Goal: Information Seeking & Learning: Learn about a topic

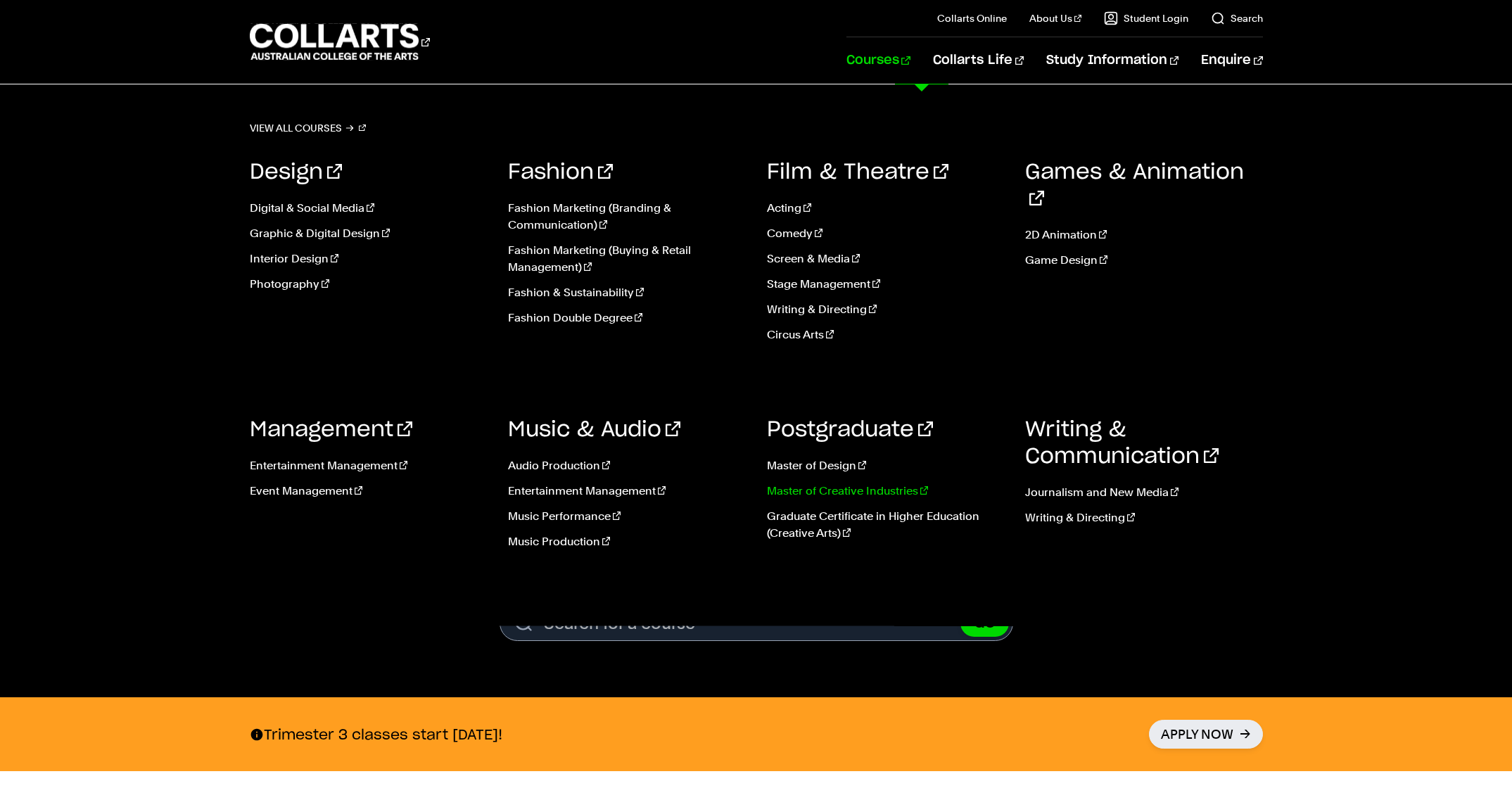
click at [798, 488] on link "Master of Creative Industries" at bounding box center [886, 491] width 238 height 17
click at [823, 469] on link "Master of Design" at bounding box center [886, 465] width 238 height 17
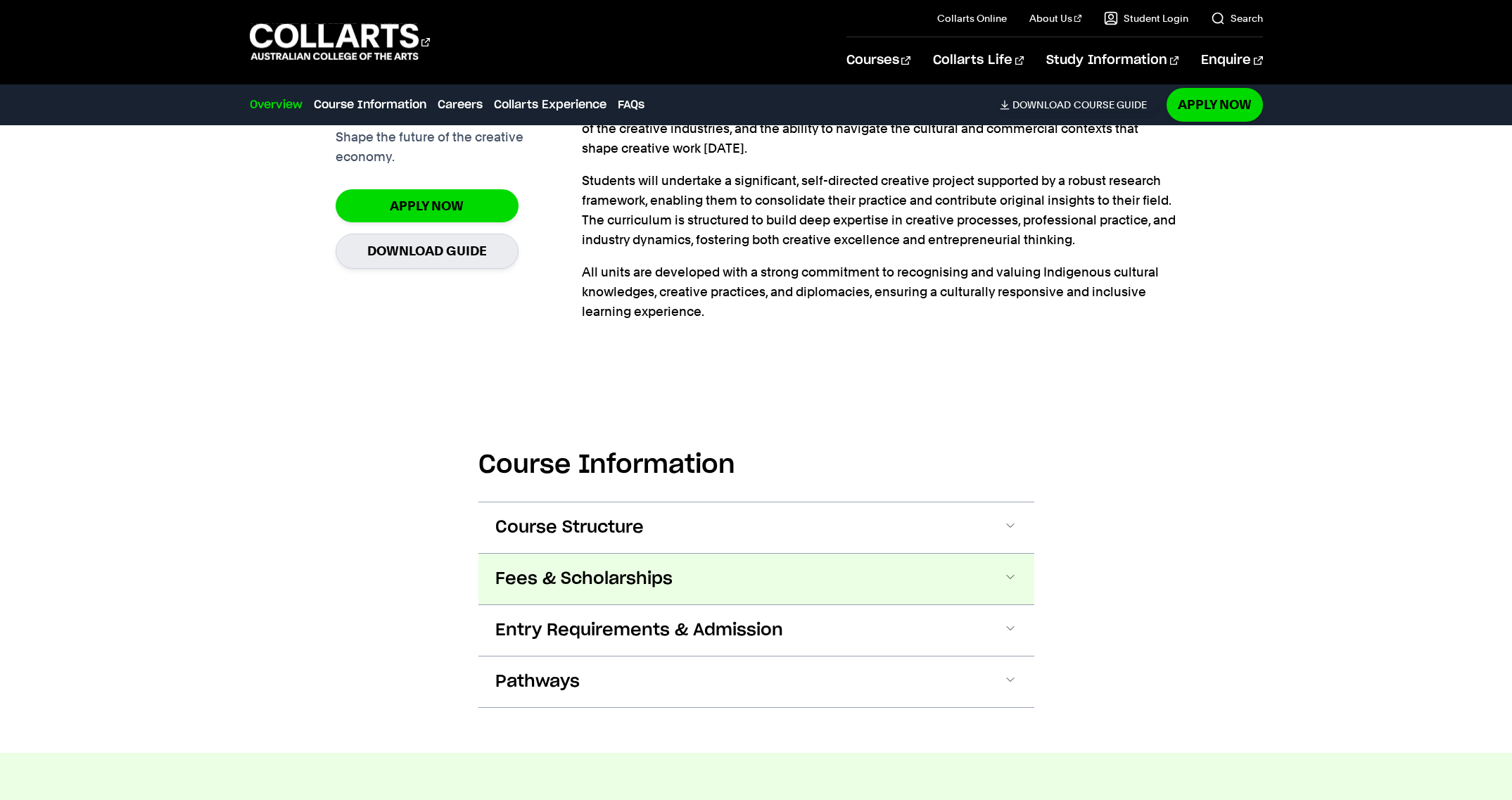
scroll to position [526, 0]
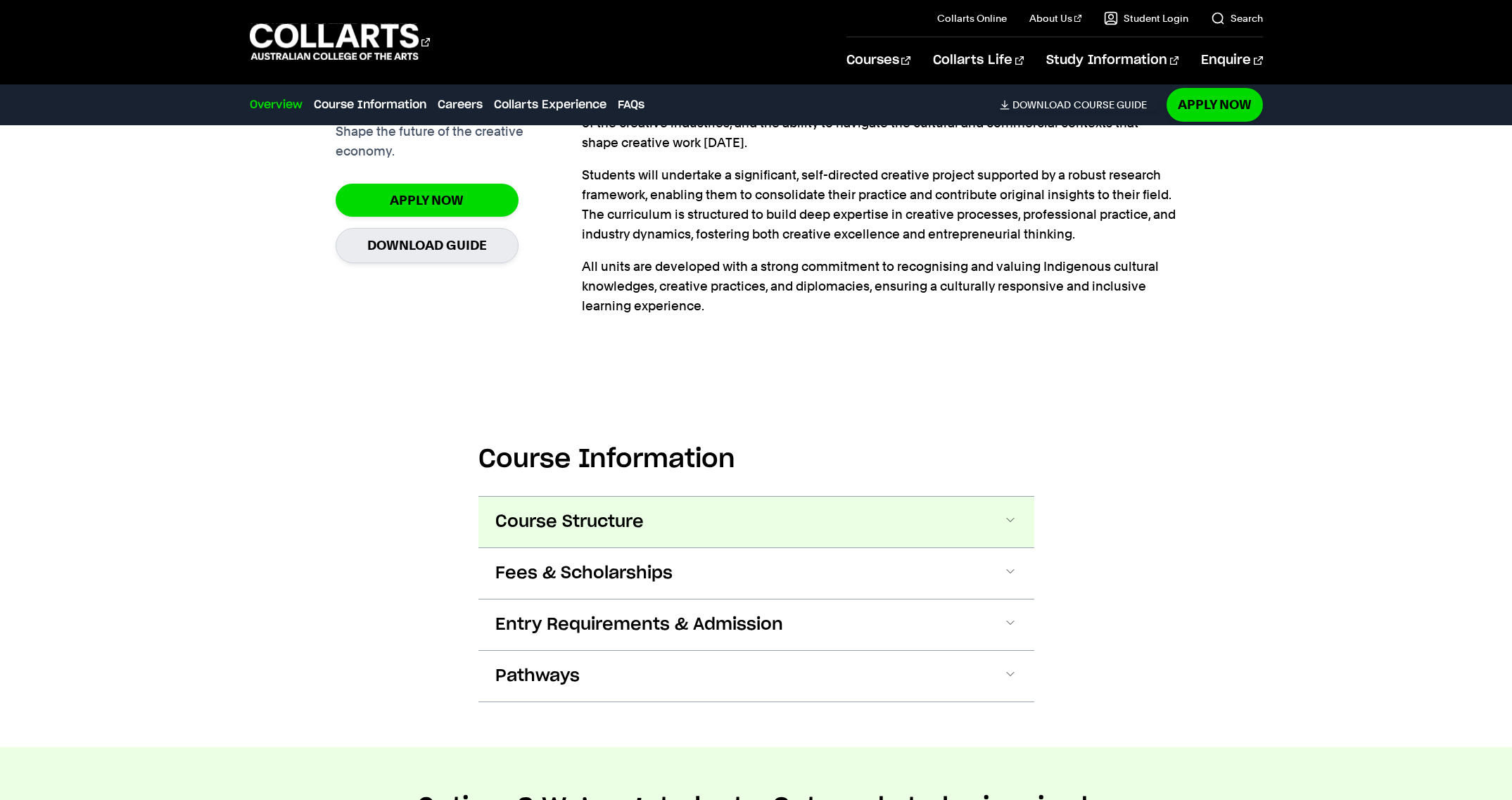
click at [1006, 522] on span at bounding box center [1010, 522] width 14 height 18
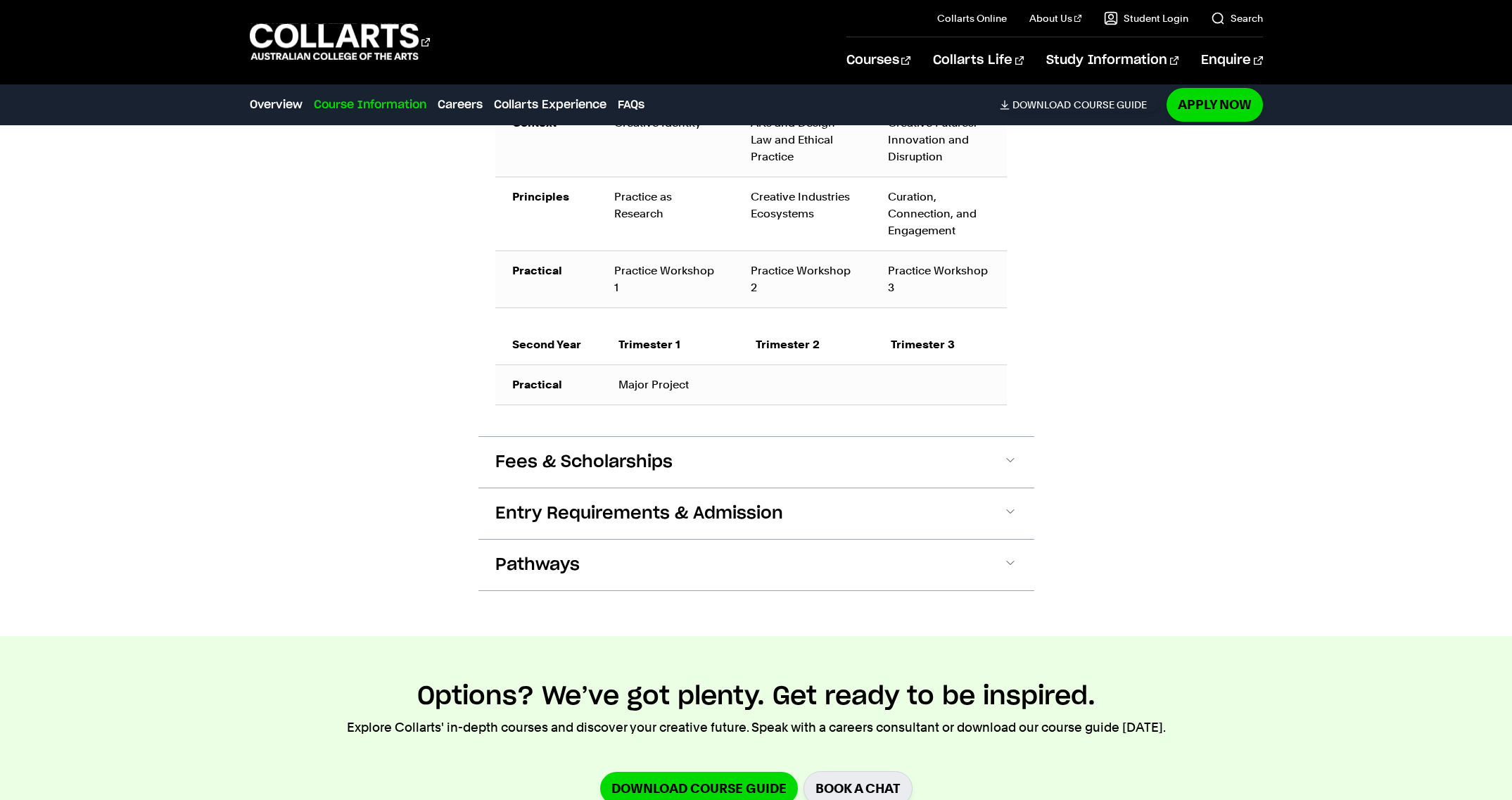
scroll to position [1074, 0]
click at [1013, 463] on span at bounding box center [1010, 460] width 14 height 18
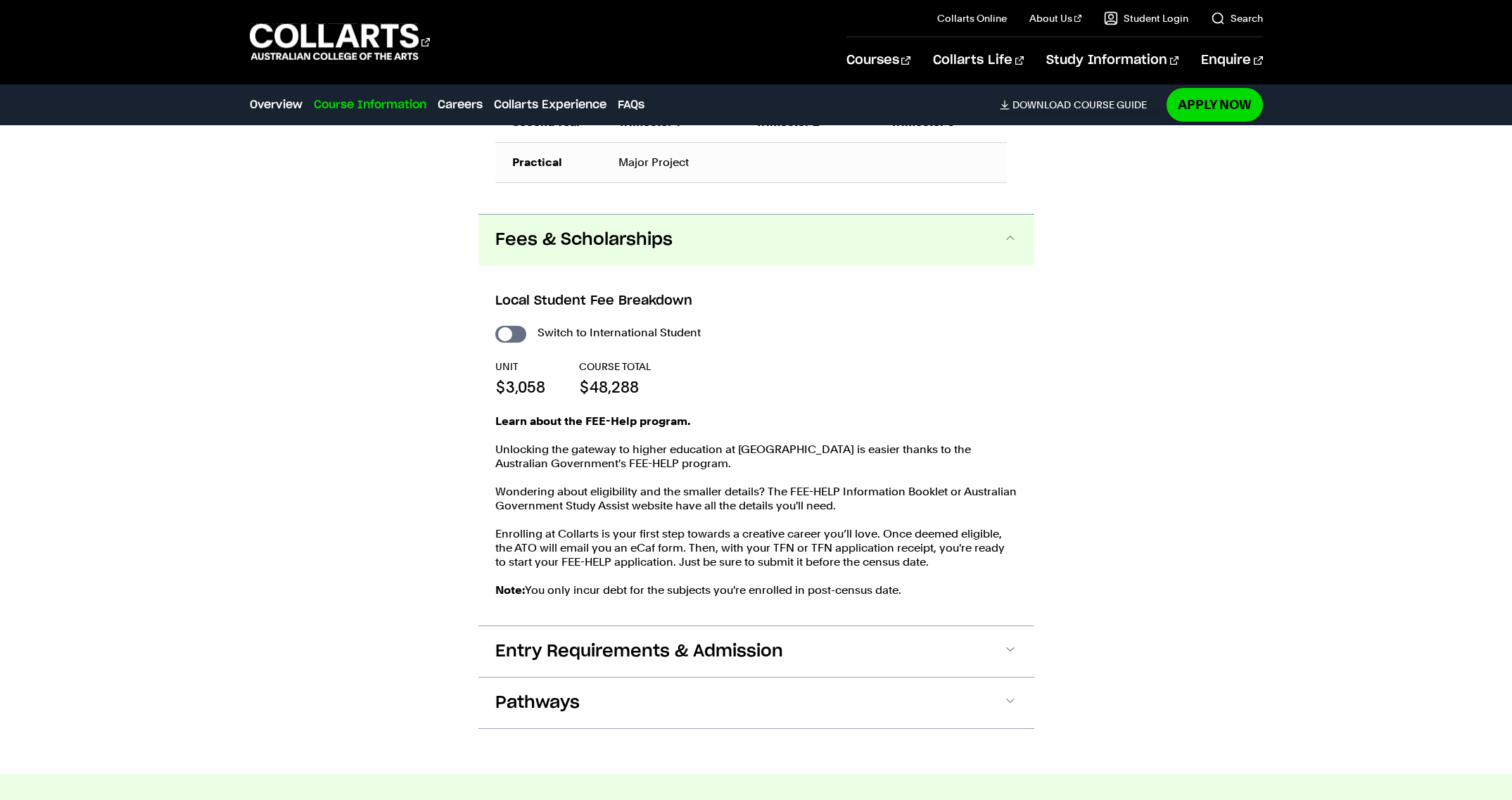
scroll to position [1383, 0]
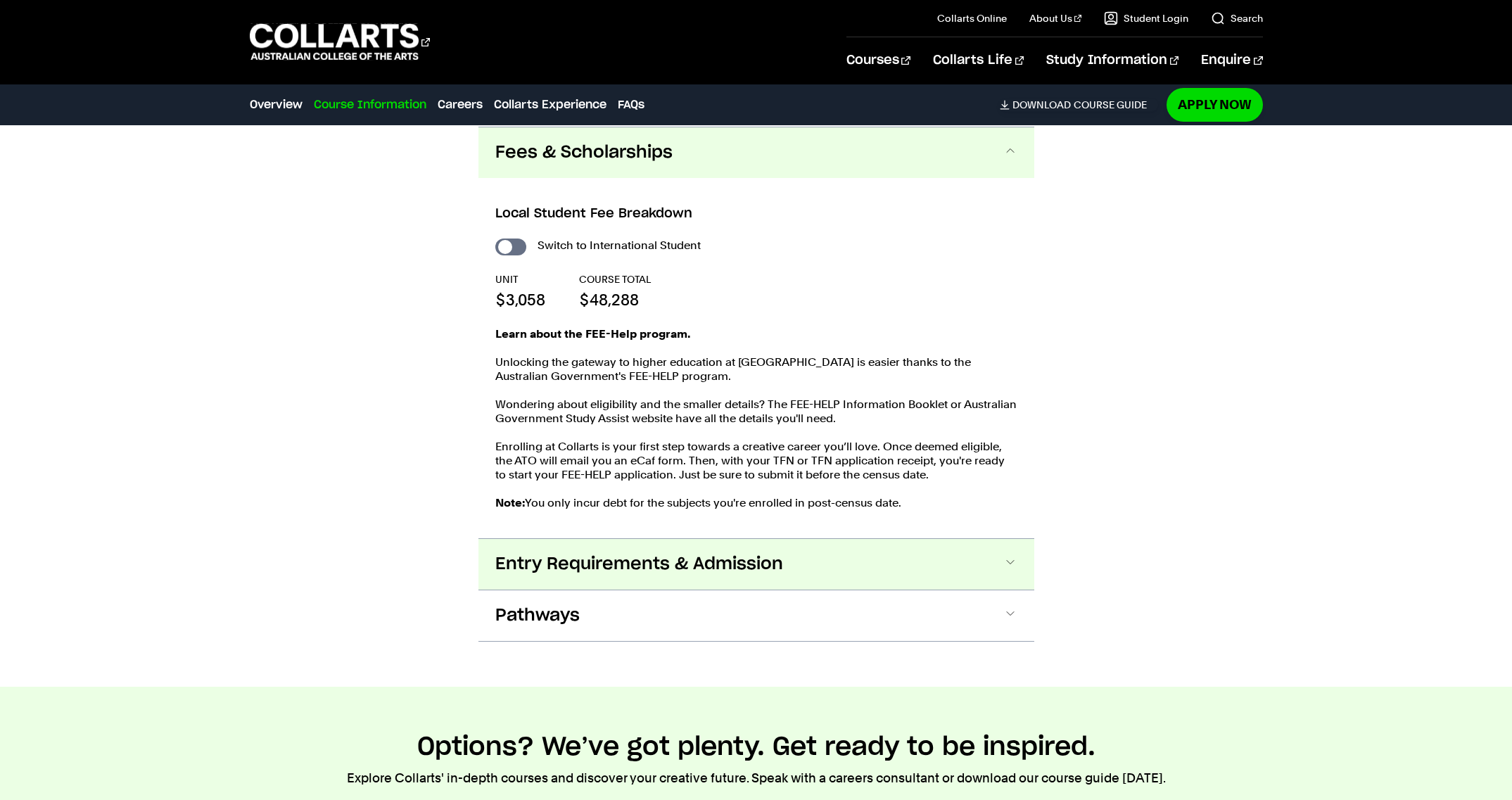
click at [1008, 558] on span at bounding box center [1010, 564] width 14 height 18
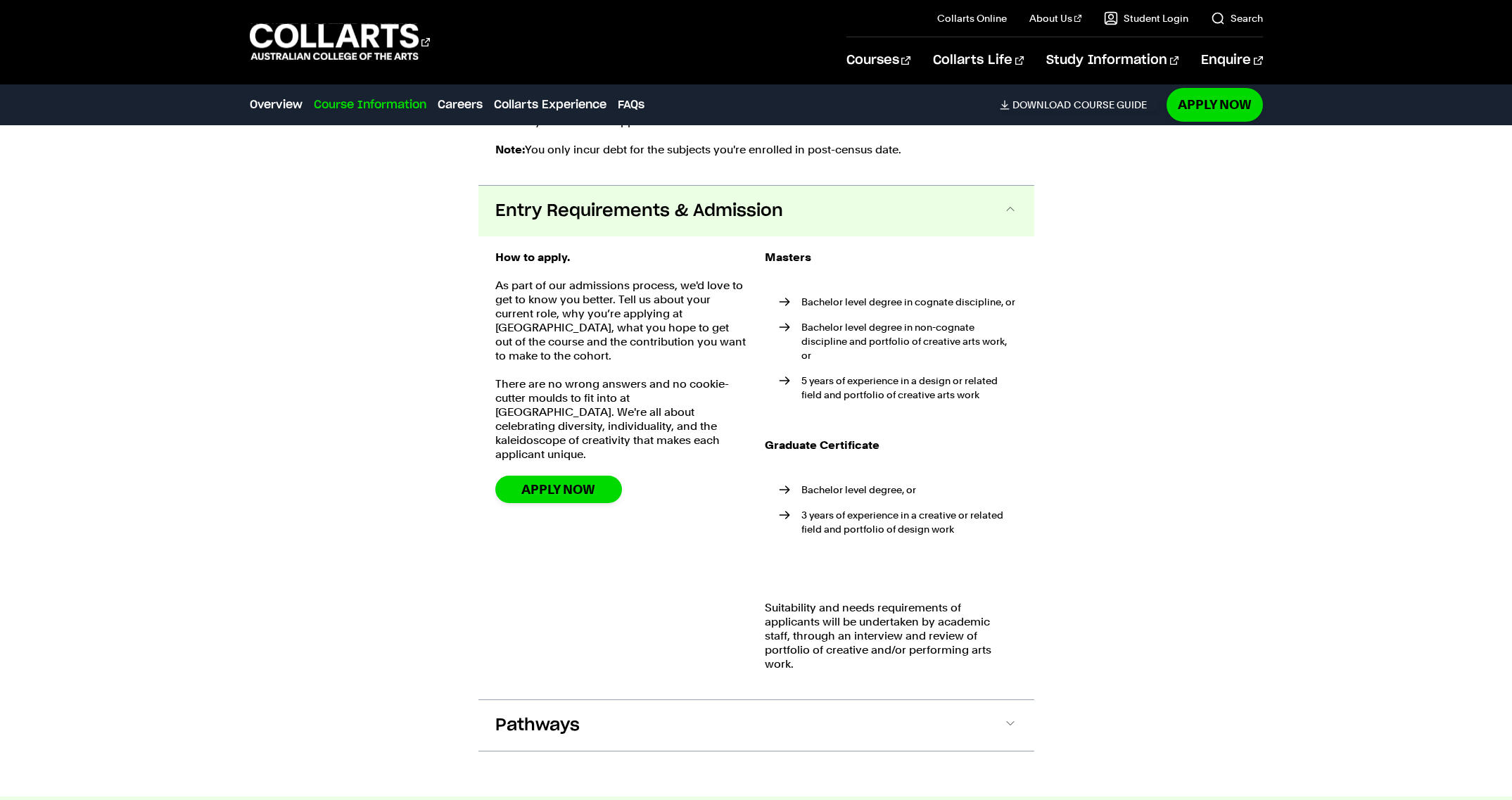
scroll to position [1795, 0]
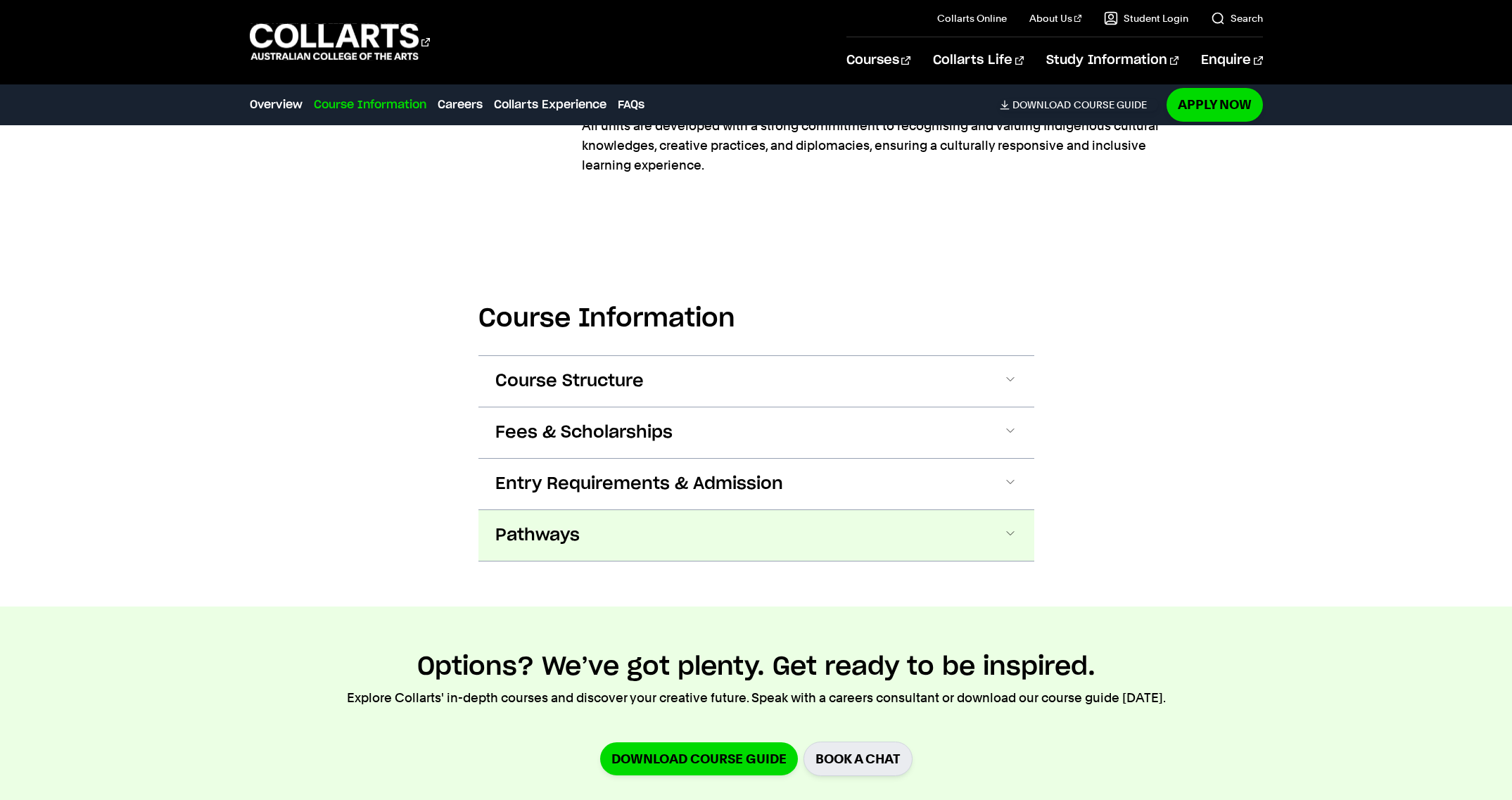
click at [1003, 533] on span at bounding box center [1010, 535] width 14 height 18
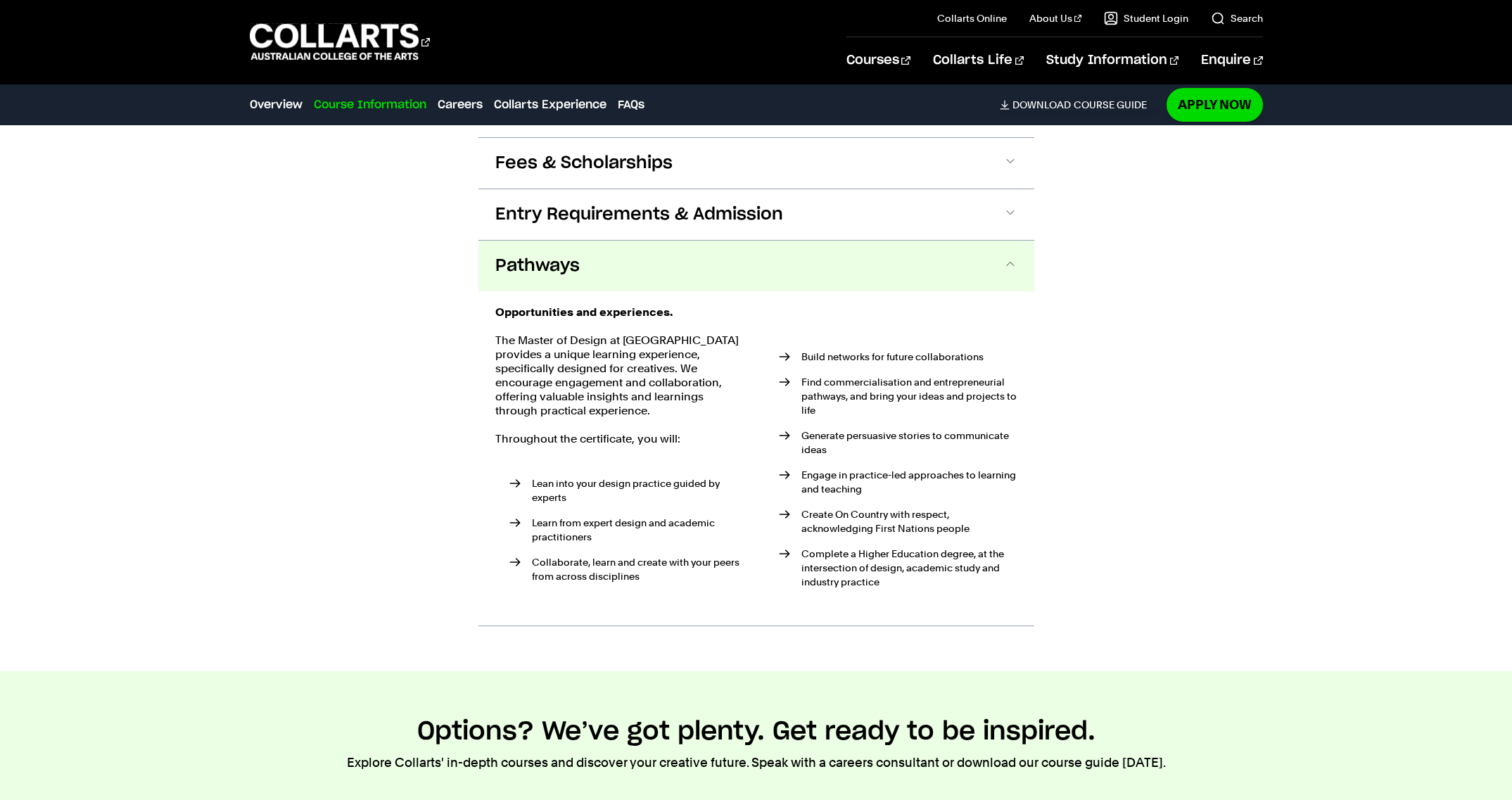
scroll to position [948, 0]
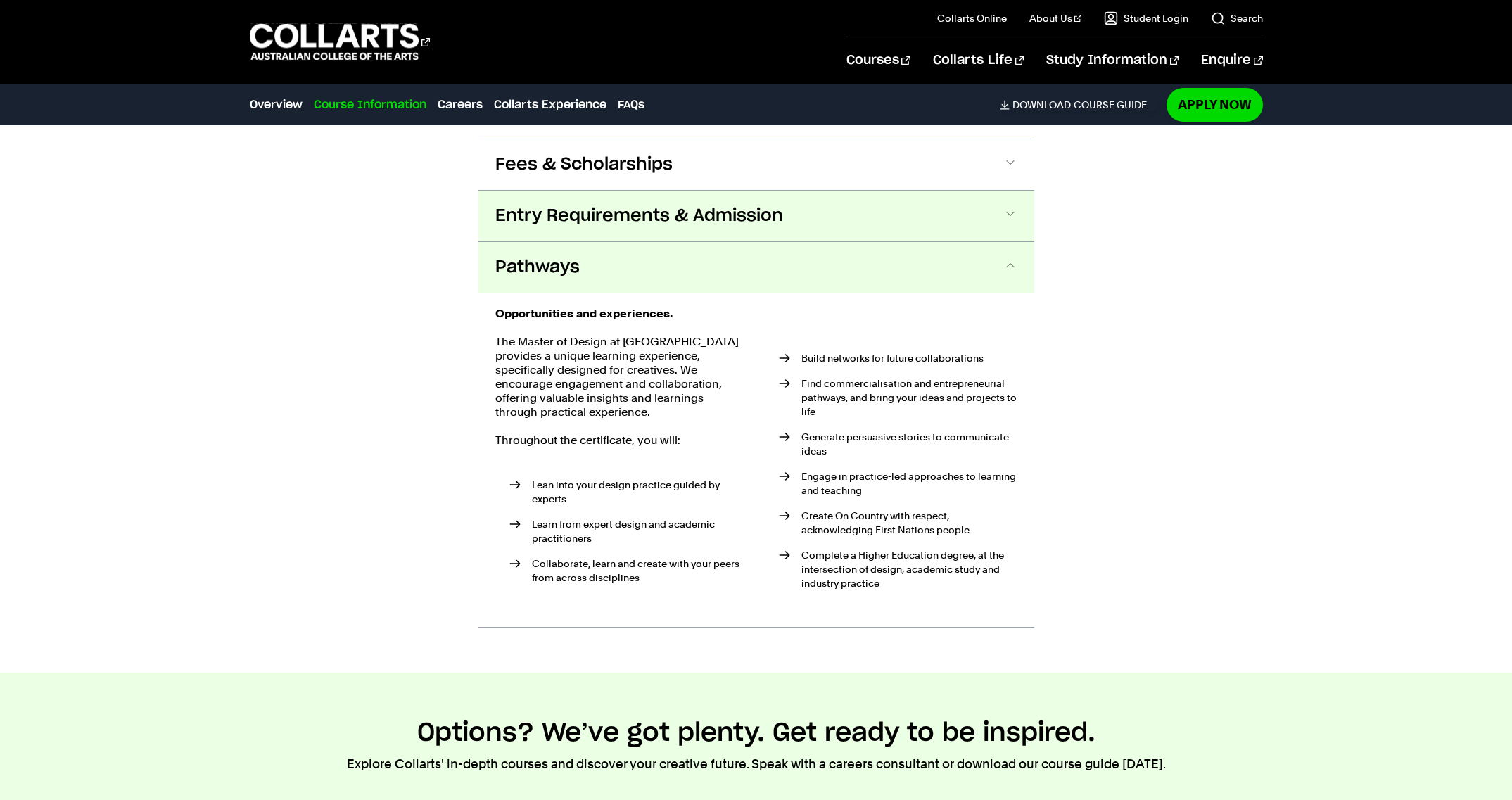
click at [1007, 207] on span at bounding box center [1010, 215] width 14 height 18
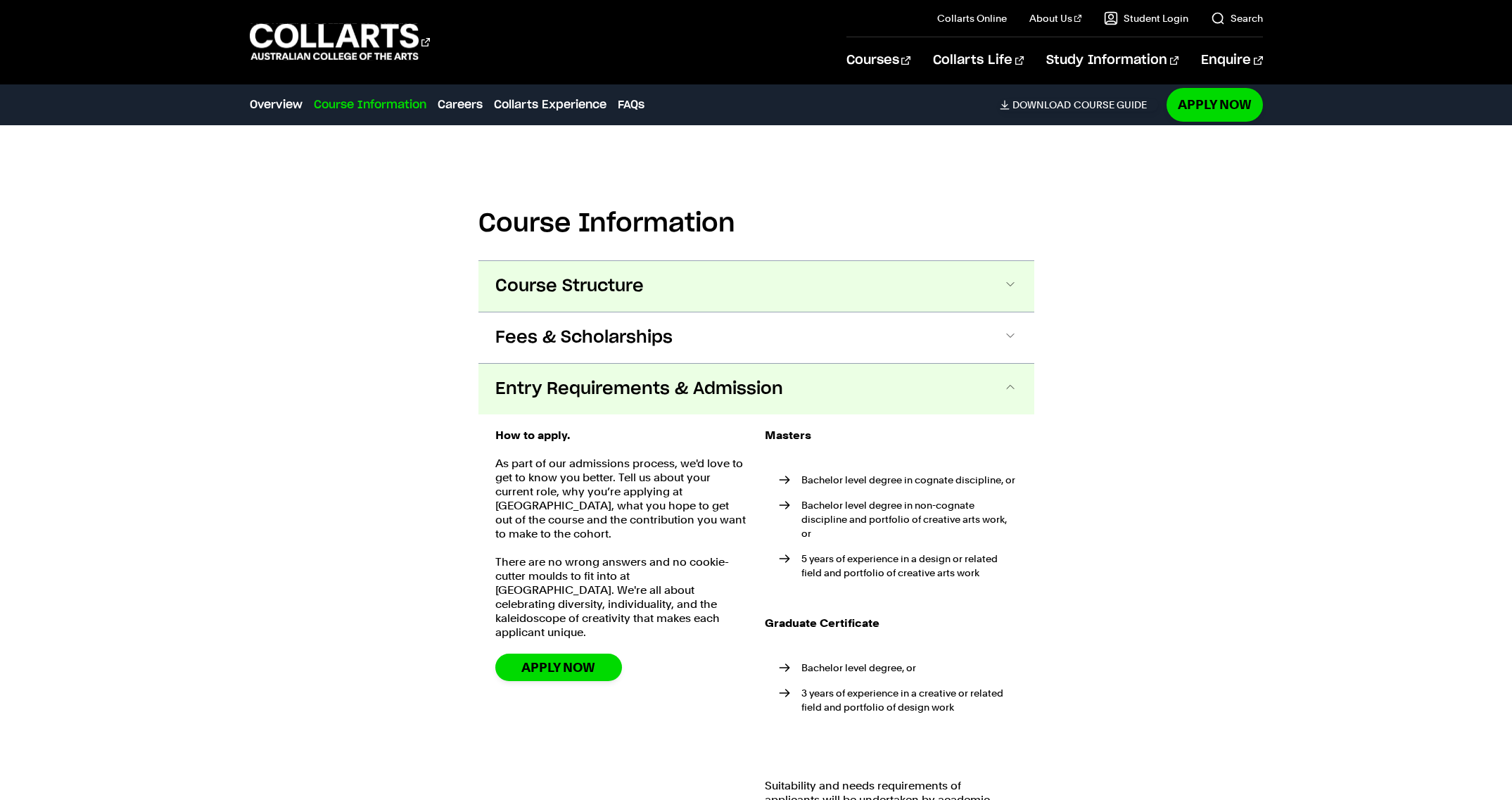
scroll to position [771, 0]
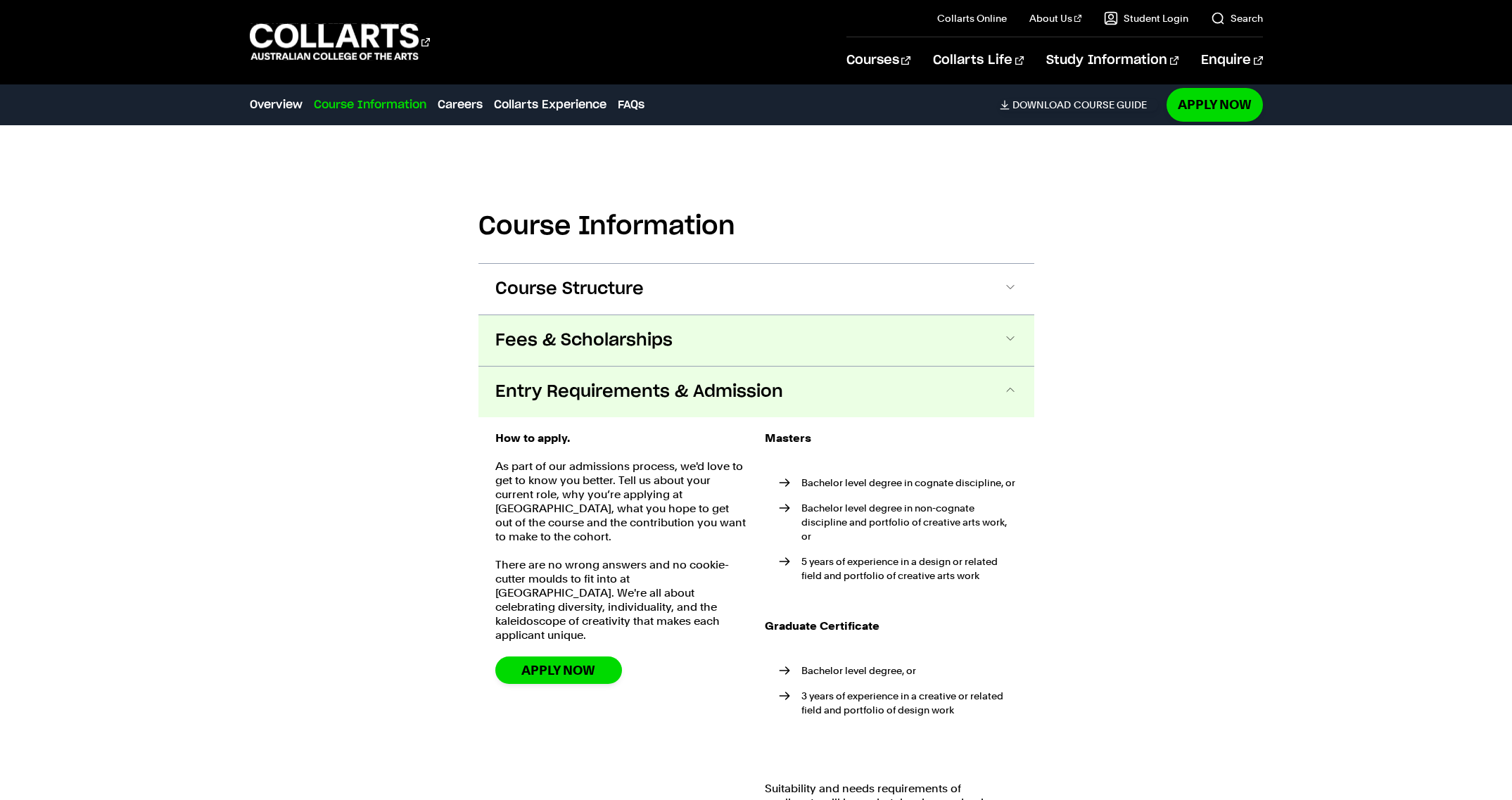
click at [1007, 338] on span at bounding box center [1010, 341] width 14 height 18
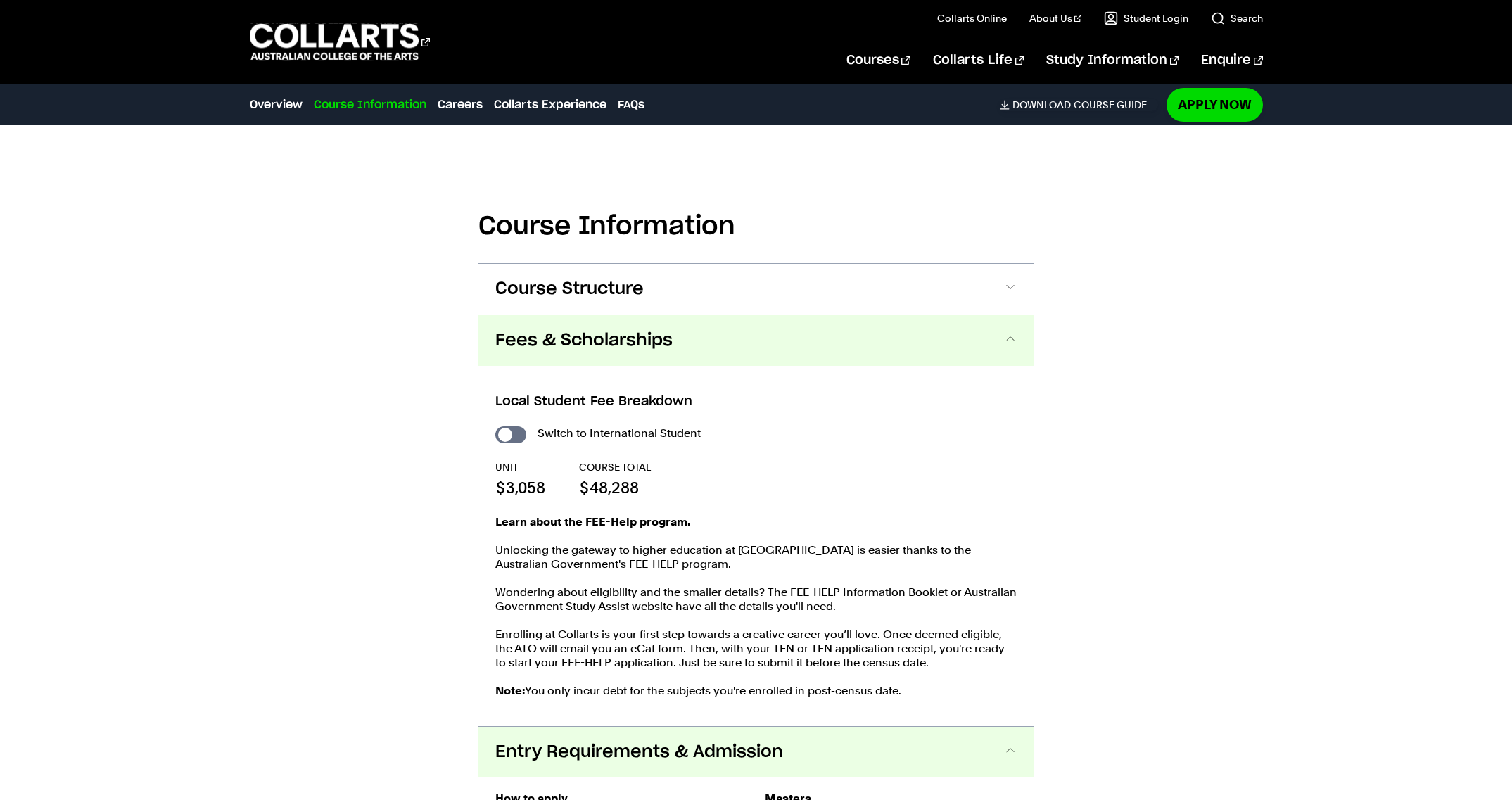
scroll to position [960, 0]
